Goal: Find specific page/section: Find specific page/section

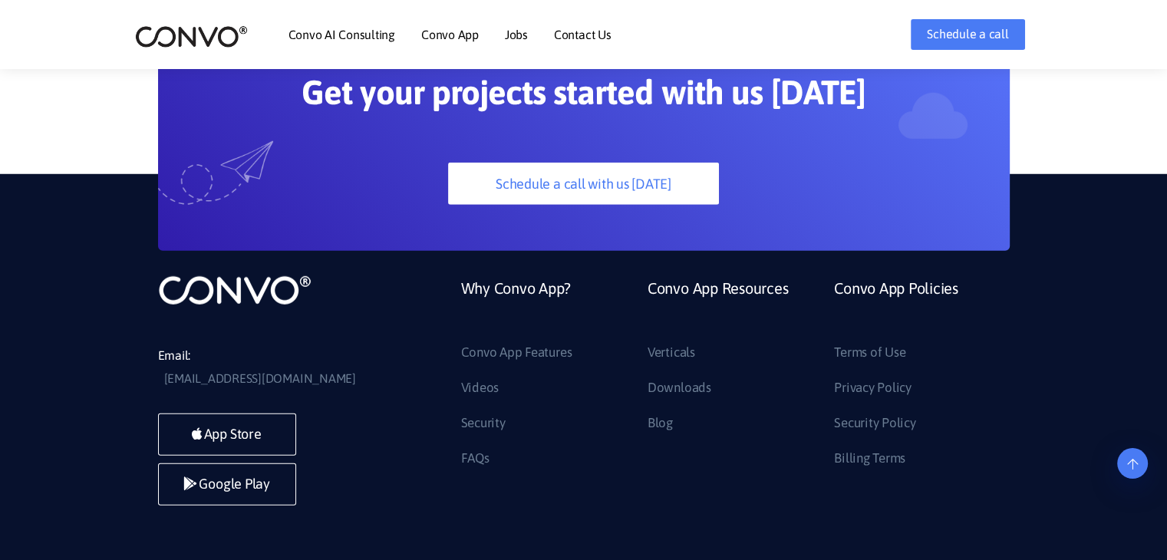
scroll to position [4329, 0]
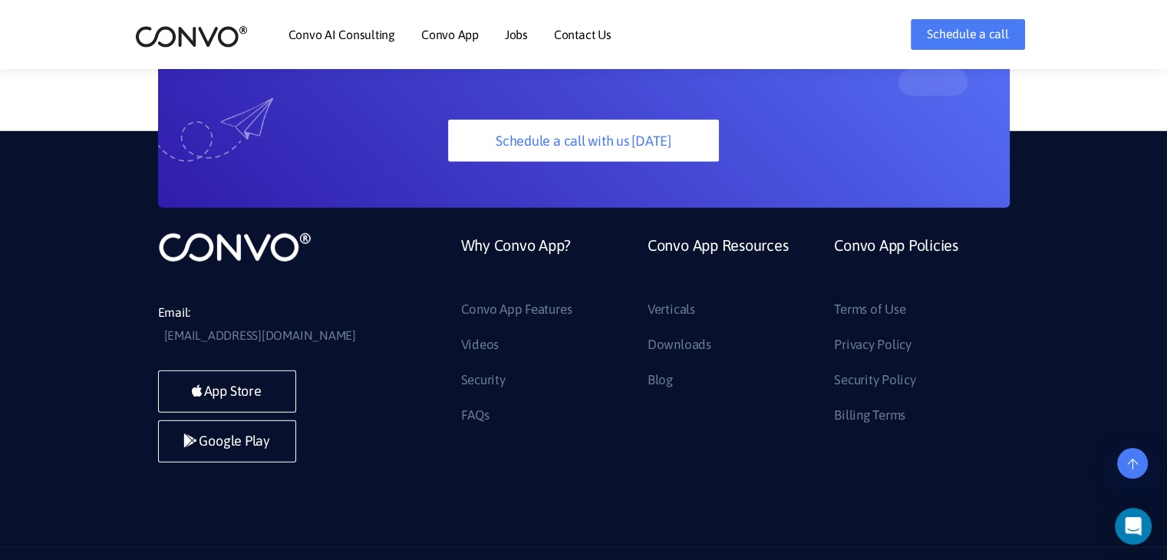
click at [579, 30] on link "Contact Us" at bounding box center [583, 34] width 58 height 12
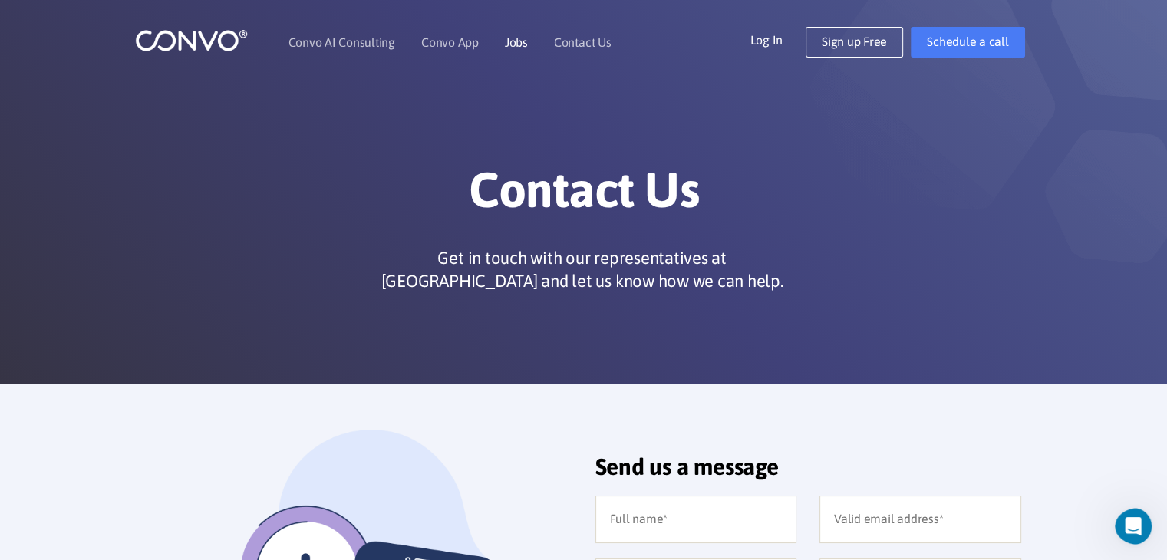
click at [519, 44] on link "Jobs" at bounding box center [516, 42] width 23 height 12
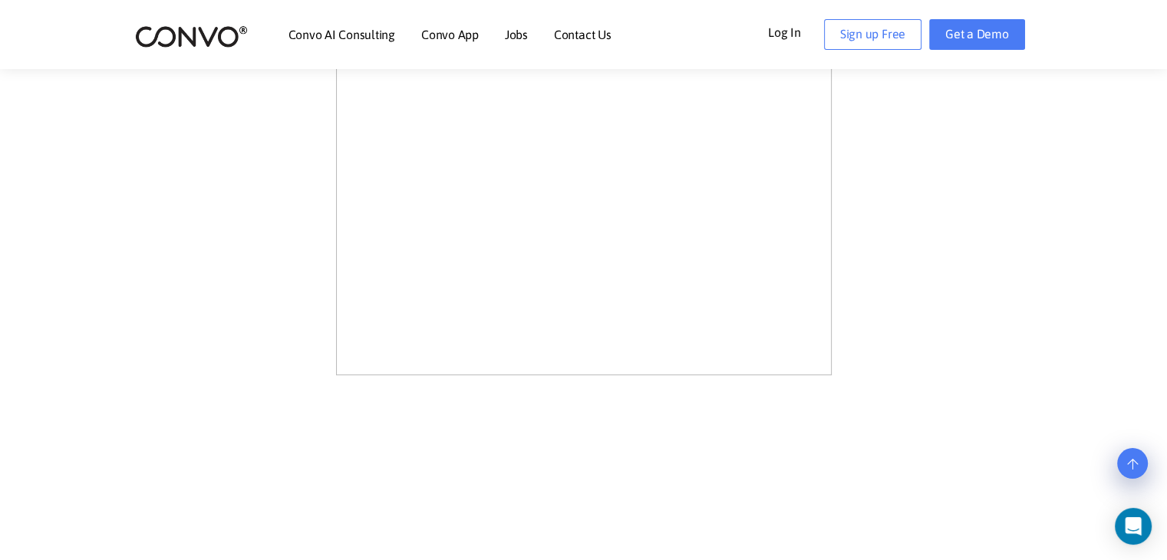
scroll to position [968, 0]
